Goal: Information Seeking & Learning: Learn about a topic

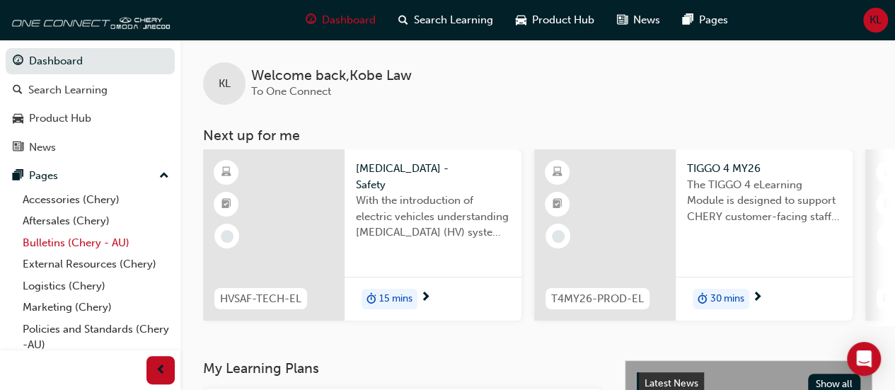
click at [117, 241] on link "Bulletins (Chery - AU)" at bounding box center [96, 243] width 158 height 22
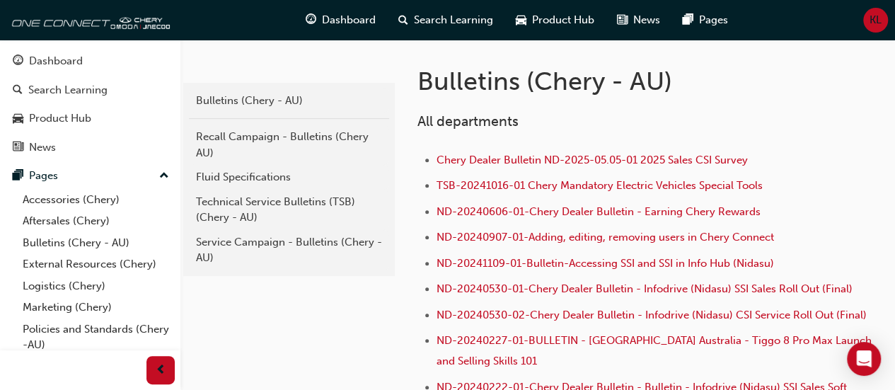
scroll to position [263, 0]
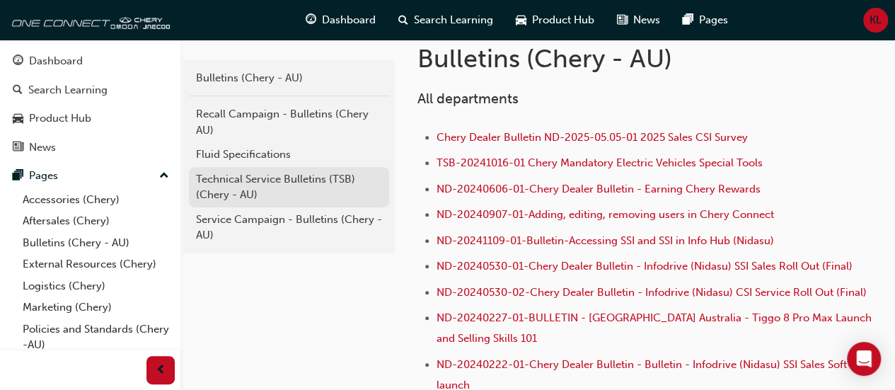
click at [275, 179] on div "Technical Service Bulletins (TSB) (Chery - AU)" at bounding box center [289, 187] width 186 height 32
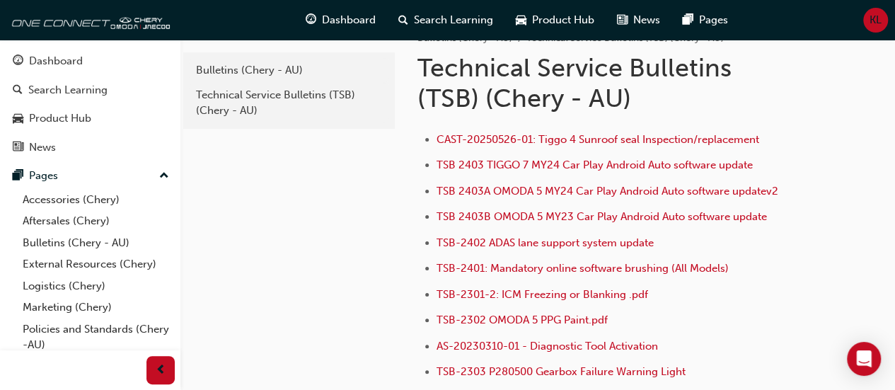
scroll to position [28, 0]
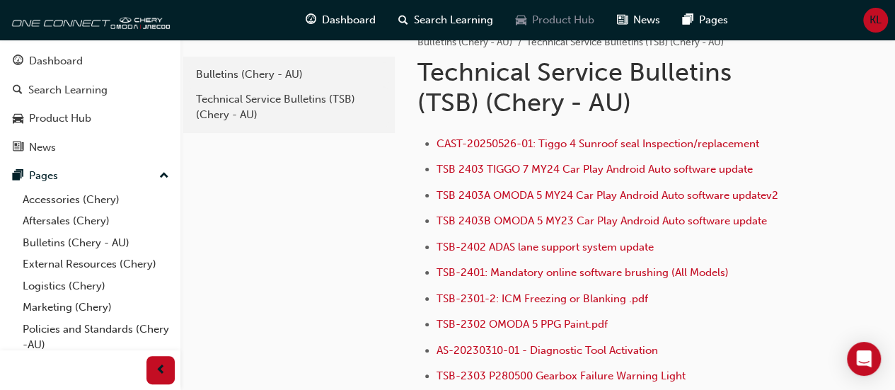
click at [551, 30] on div "Product Hub" at bounding box center [555, 20] width 101 height 29
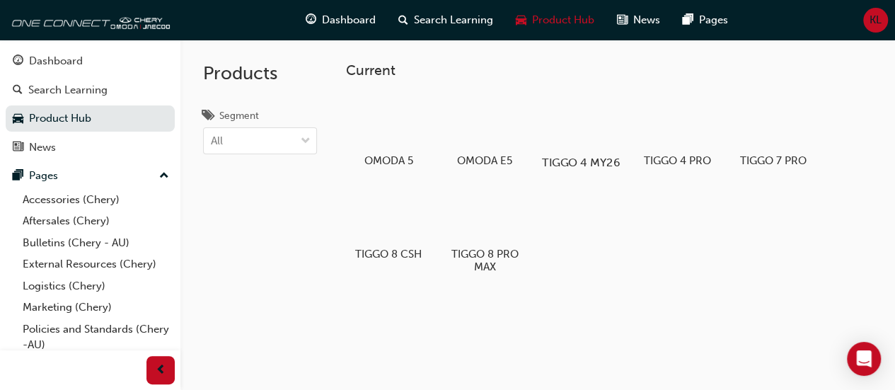
click at [577, 144] on div at bounding box center [580, 121] width 79 height 57
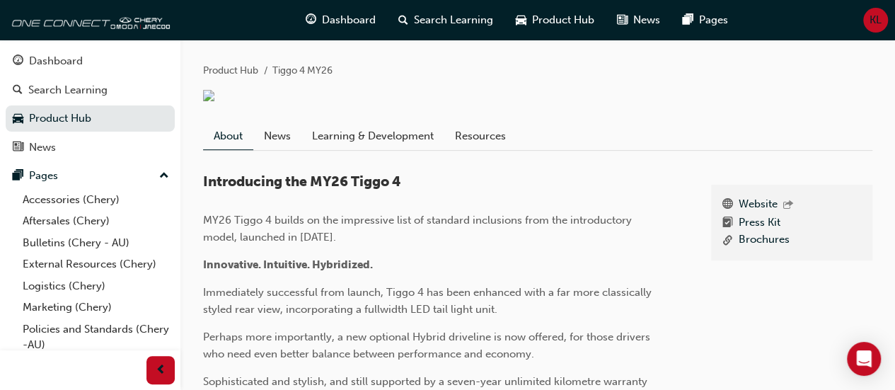
scroll to position [305, 0]
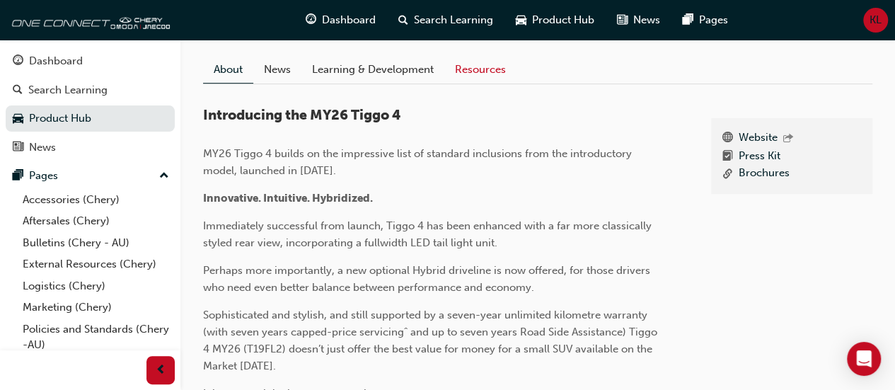
click at [491, 84] on link "Resources" at bounding box center [480, 70] width 72 height 27
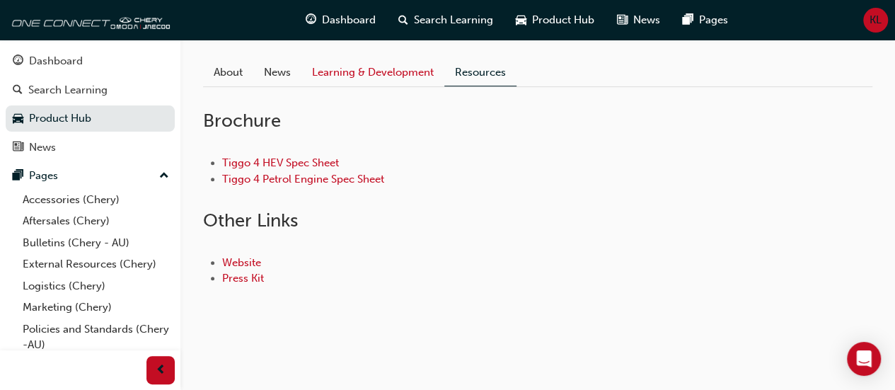
click at [406, 74] on link "Learning & Development" at bounding box center [372, 72] width 143 height 27
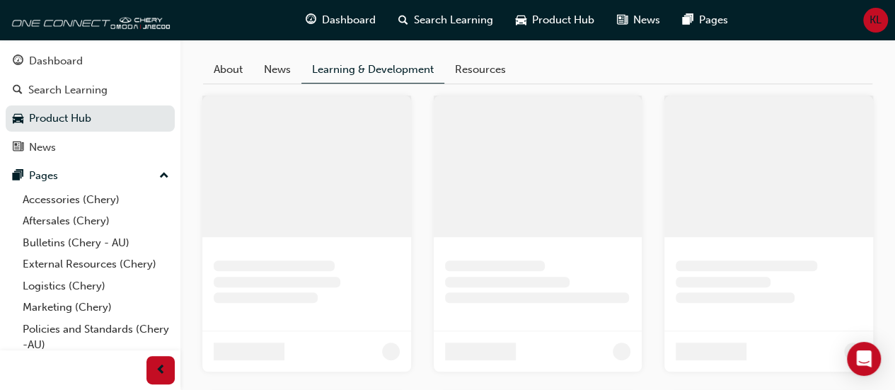
drag, startPoint x: 420, startPoint y: 168, endPoint x: 593, endPoint y: 114, distance: 181.7
click at [420, 168] on div at bounding box center [306, 234] width 231 height 276
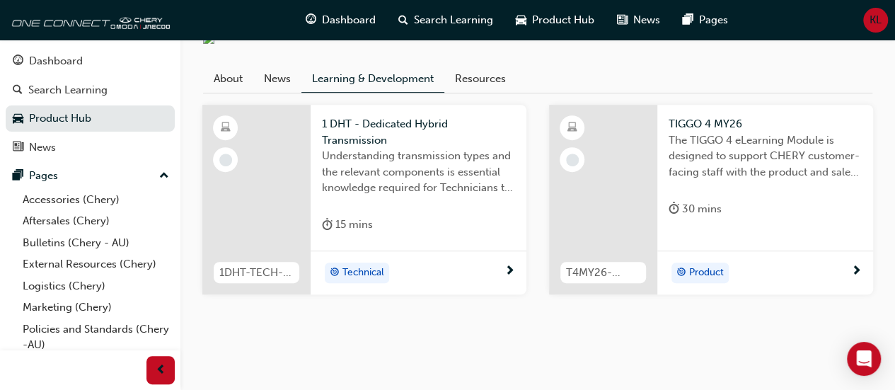
scroll to position [190, 0]
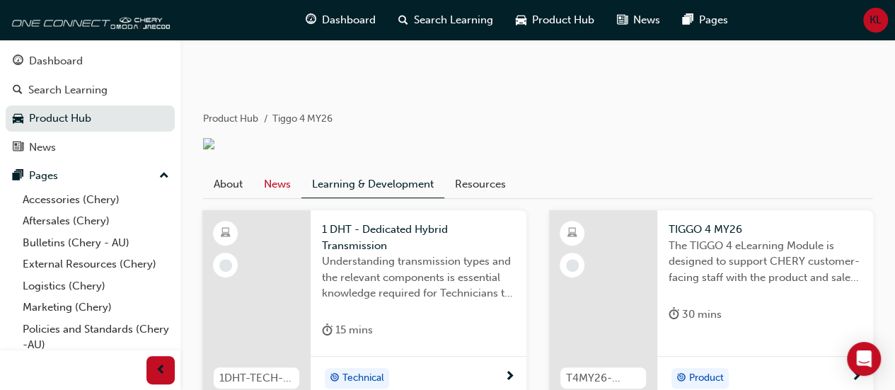
click at [281, 190] on link "News" at bounding box center [277, 184] width 48 height 27
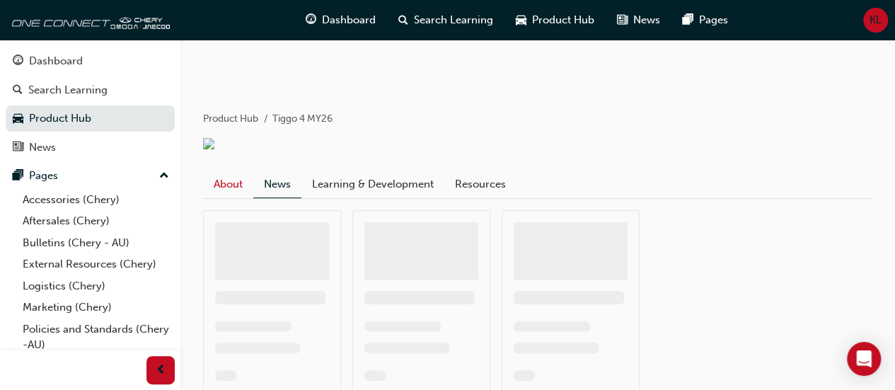
scroll to position [137, 0]
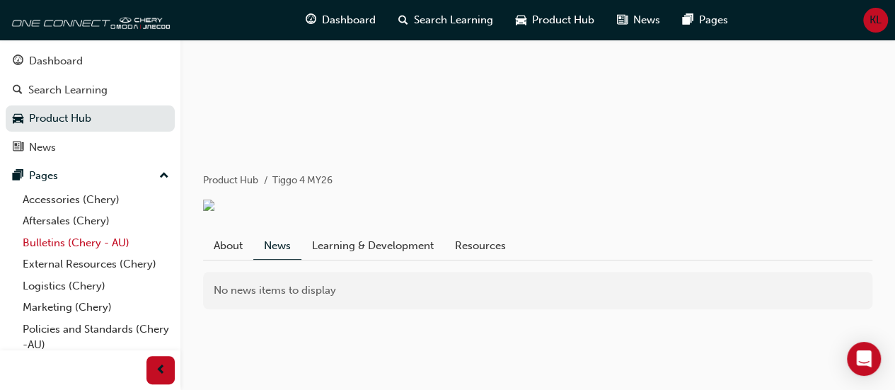
click at [89, 248] on link "Bulletins (Chery - AU)" at bounding box center [96, 243] width 158 height 22
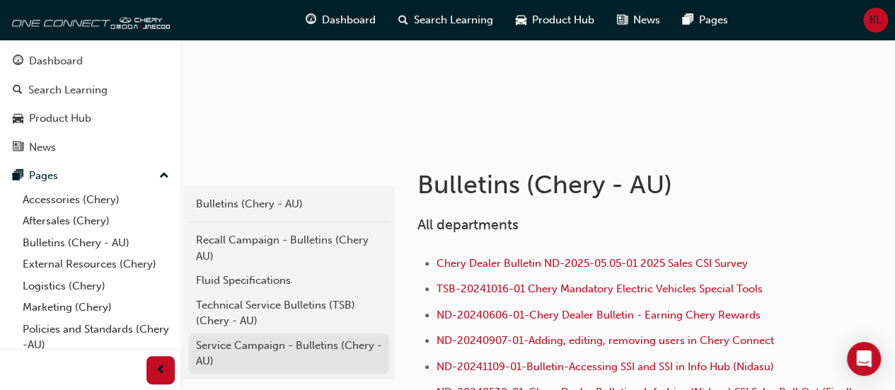
click at [255, 339] on div "Service Campaign - Bulletins (Chery - AU)" at bounding box center [289, 354] width 186 height 32
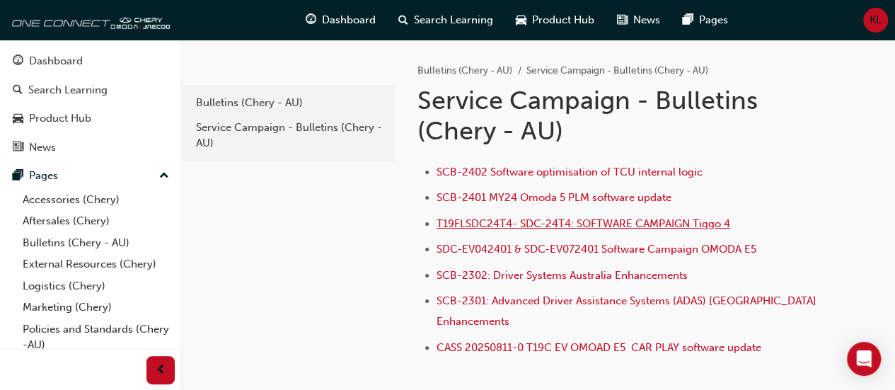
click at [551, 226] on span "T19FLSDC24T4- SDC-24T4: SOFTWARE CAMPAIGN Tiggo 4" at bounding box center [584, 223] width 294 height 13
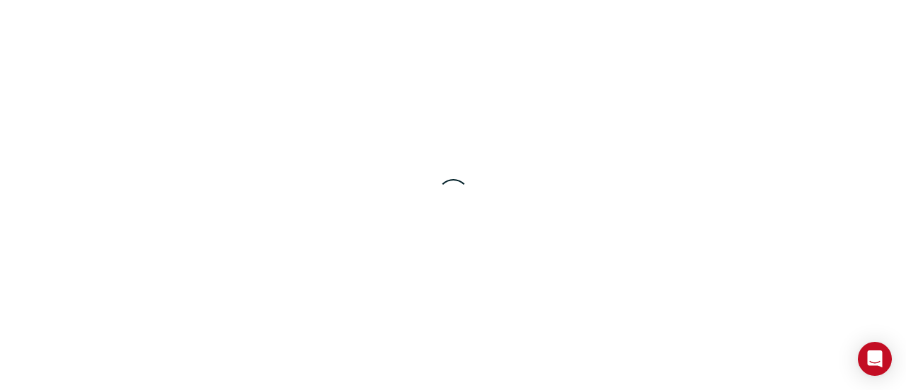
click at [384, 291] on div at bounding box center [453, 195] width 906 height 390
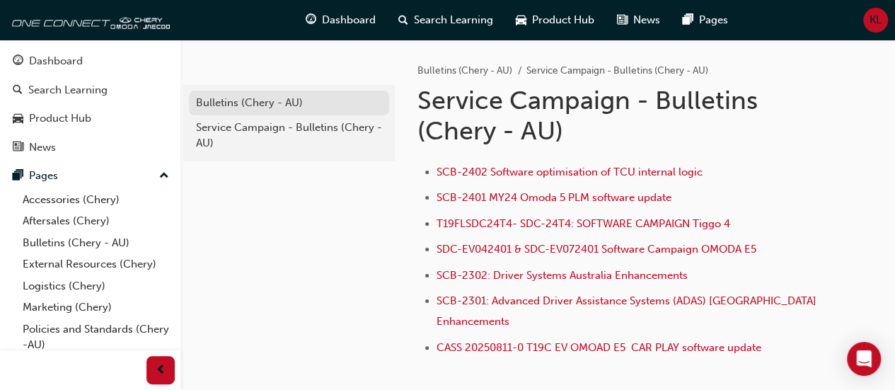
click at [235, 111] on link "Bulletins (Chery - AU)" at bounding box center [289, 103] width 200 height 25
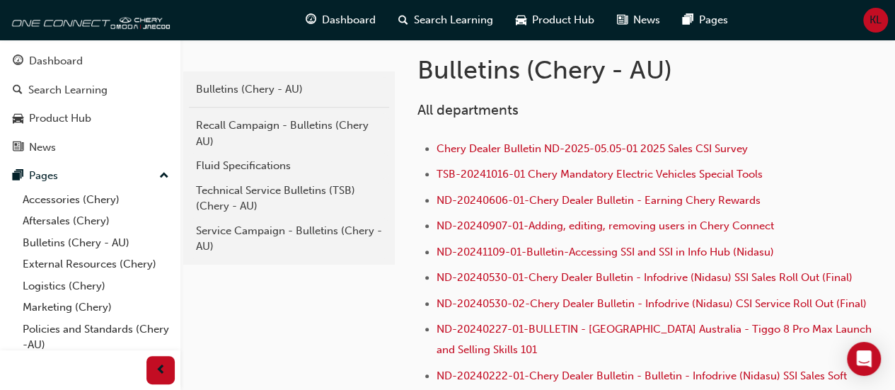
scroll to position [269, 0]
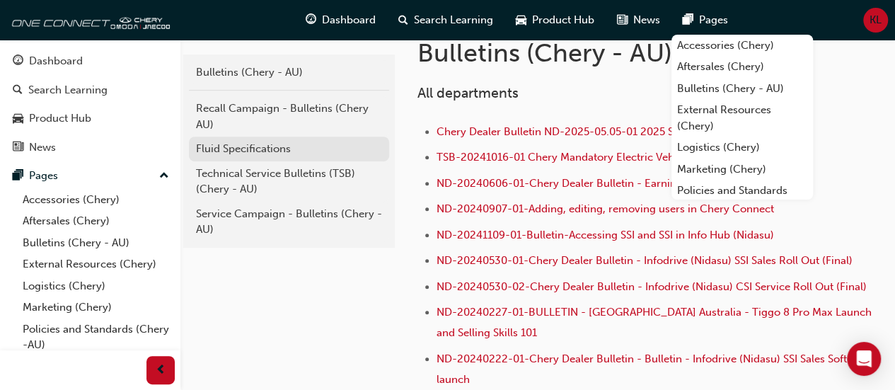
click at [280, 148] on div "Fluid Specifications" at bounding box center [289, 149] width 186 height 16
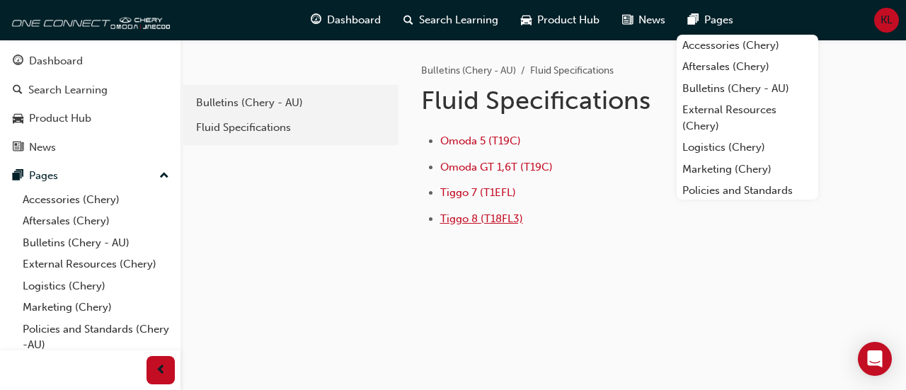
click at [507, 223] on span "Tiggo 8 (T18FL3)" at bounding box center [481, 218] width 83 height 13
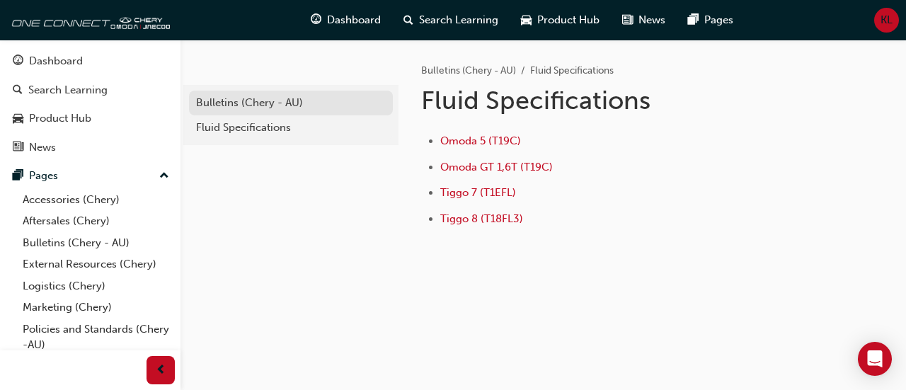
click at [256, 97] on div "Bulletins (Chery - AU)" at bounding box center [291, 103] width 190 height 16
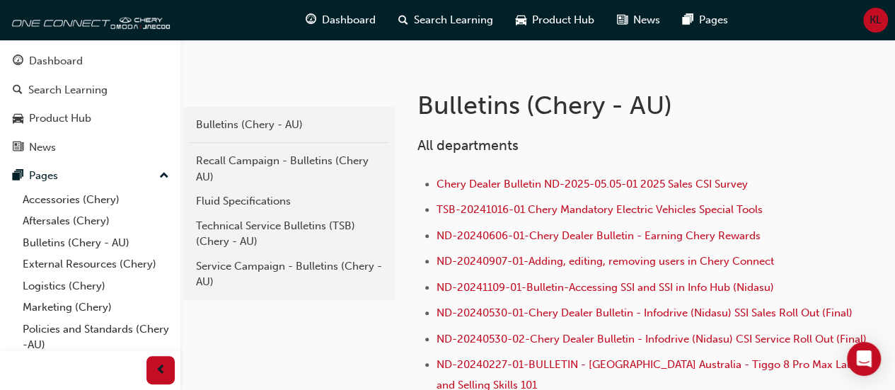
scroll to position [298, 0]
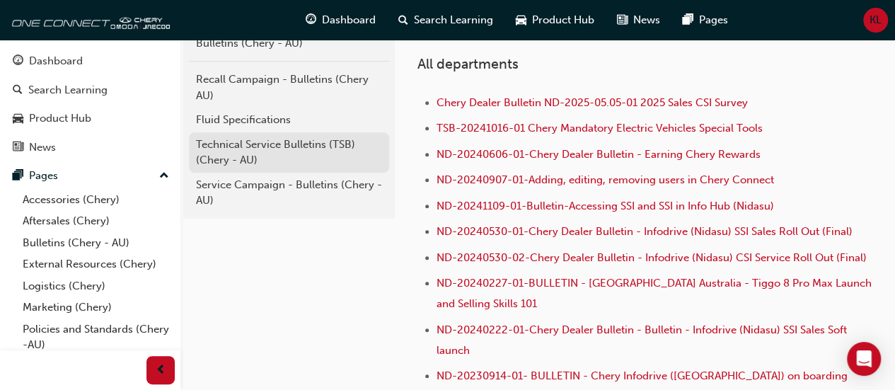
click at [330, 139] on div "Technical Service Bulletins (TSB) (Chery - AU)" at bounding box center [289, 153] width 186 height 32
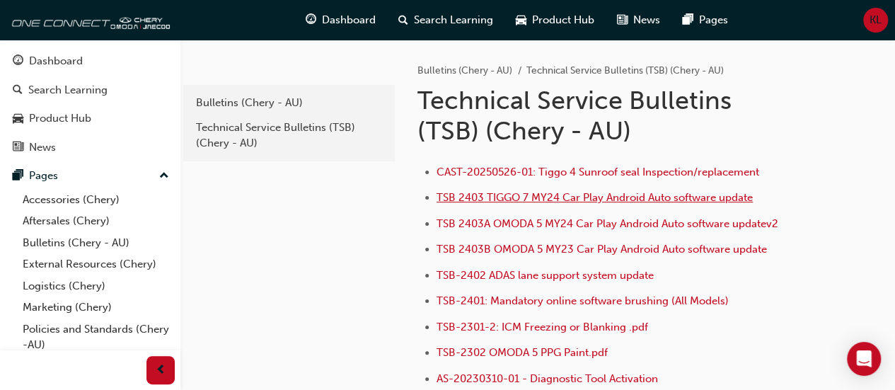
click at [568, 203] on span "TSB 2403 TIGGO 7 MY24 Car Play Android Auto software update" at bounding box center [595, 197] width 316 height 13
click at [74, 263] on link "External Resources (Chery)" at bounding box center [96, 264] width 158 height 22
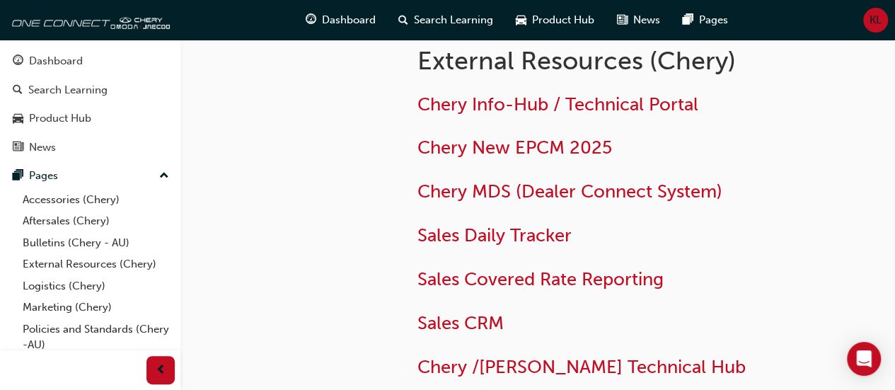
scroll to position [5, 0]
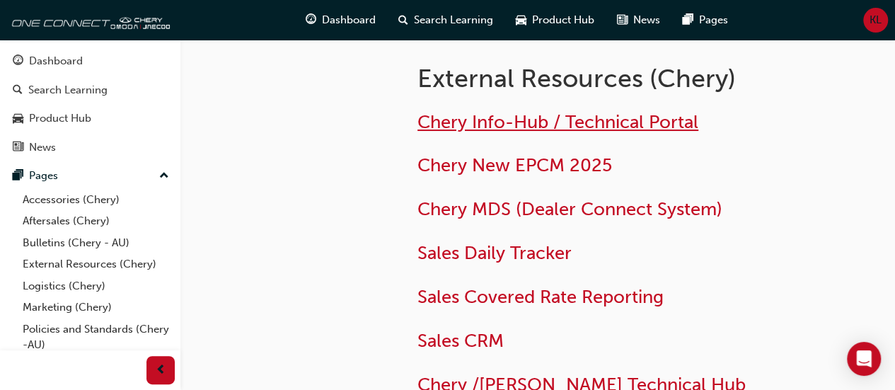
click at [464, 120] on span "Chery Info-Hub / Technical Portal" at bounding box center [558, 122] width 281 height 22
